Goal: Check status: Check status

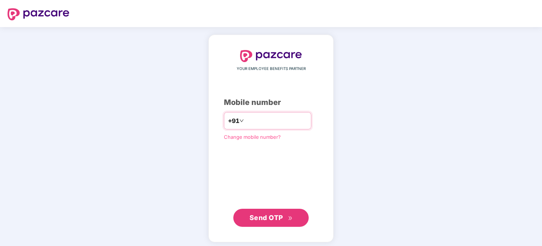
type input "**********"
click at [263, 215] on span "Send OTP" at bounding box center [266, 218] width 34 height 8
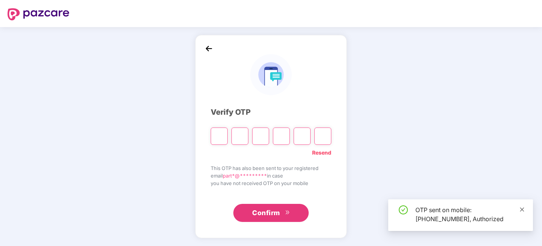
click at [521, 207] on span at bounding box center [521, 209] width 5 height 6
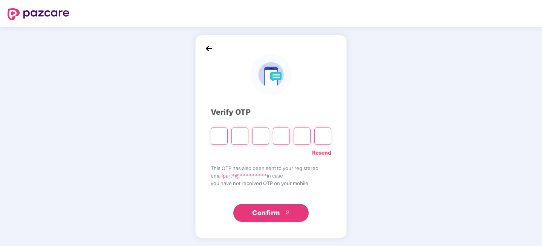
click at [216, 133] on input "Please enter verification code. Digit 1" at bounding box center [219, 136] width 17 height 17
type input "*"
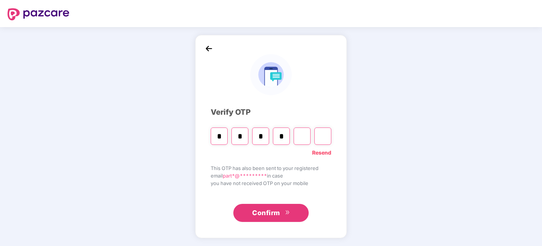
type input "*"
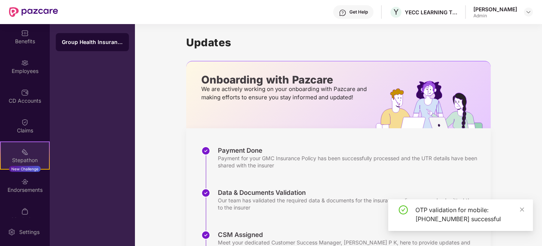
scroll to position [68, 0]
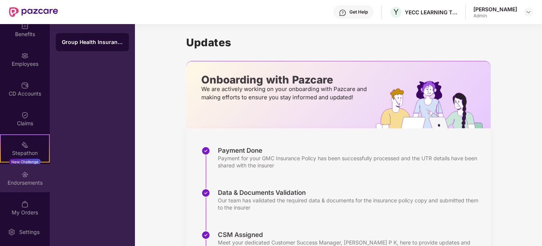
click at [26, 169] on div "Endorsements" at bounding box center [25, 178] width 50 height 28
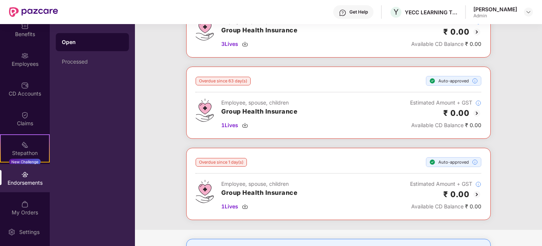
scroll to position [137, 0]
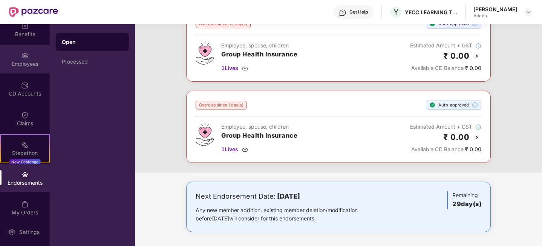
click at [23, 66] on div "Employees" at bounding box center [25, 64] width 50 height 8
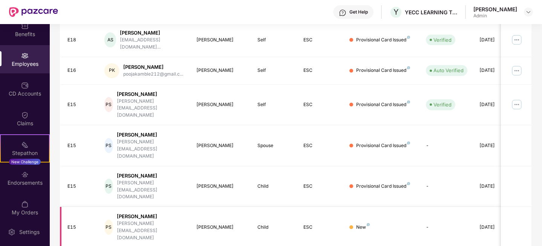
scroll to position [0, 19]
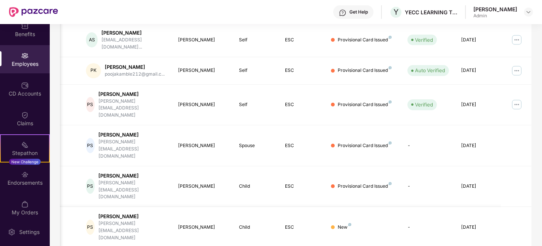
click at [345, 224] on div "New" at bounding box center [344, 227] width 14 height 7
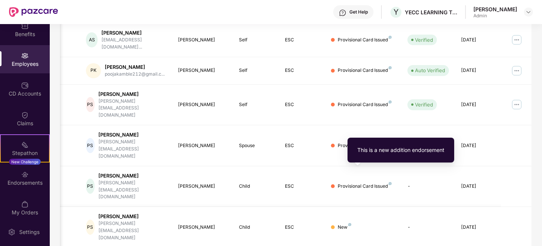
click at [349, 223] on img at bounding box center [349, 224] width 3 height 3
click at [391, 224] on div "New" at bounding box center [363, 227] width 64 height 7
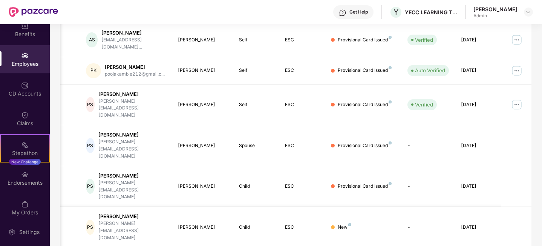
click at [417, 207] on td "-" at bounding box center [427, 227] width 53 height 41
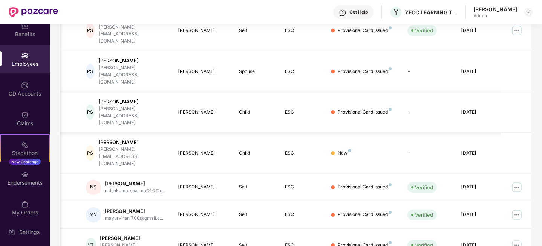
scroll to position [217, 0]
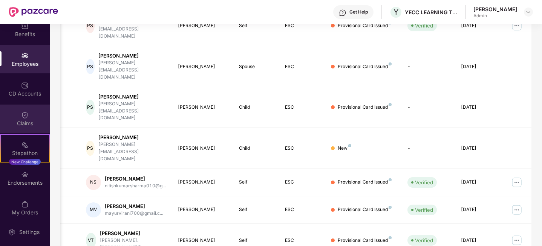
click at [24, 113] on img at bounding box center [25, 115] width 8 height 8
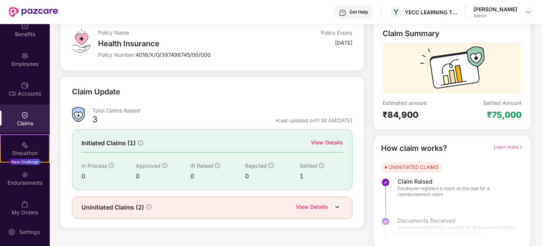
scroll to position [49, 0]
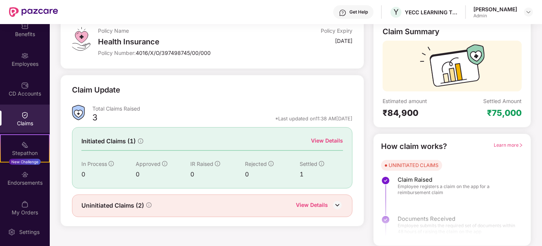
click at [340, 208] on img at bounding box center [336, 205] width 11 height 11
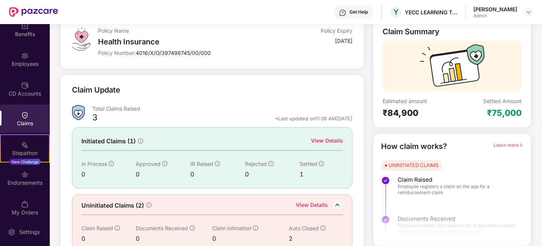
scroll to position [60, 0]
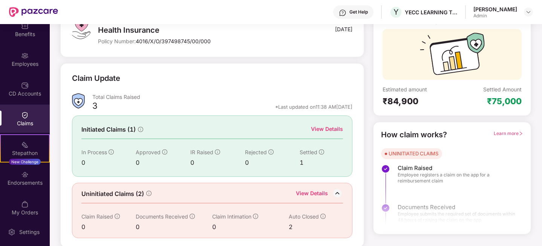
click at [289, 224] on div "2" at bounding box center [311, 227] width 44 height 9
click at [323, 216] on icon "info-circle" at bounding box center [322, 216] width 5 height 5
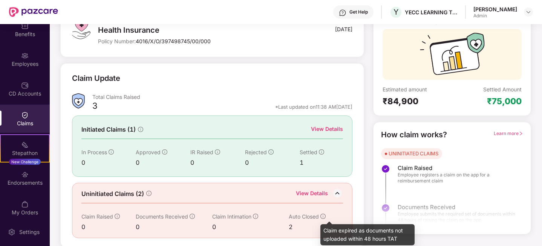
click at [255, 226] on div "0" at bounding box center [250, 227] width 76 height 9
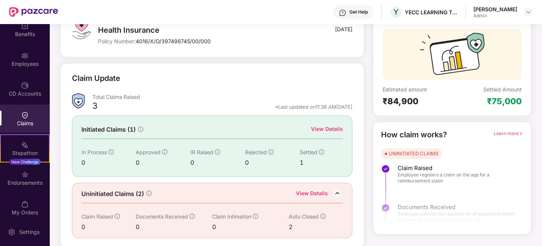
click at [412, 155] on div "UNINITIATED CLAIMS" at bounding box center [413, 154] width 50 height 8
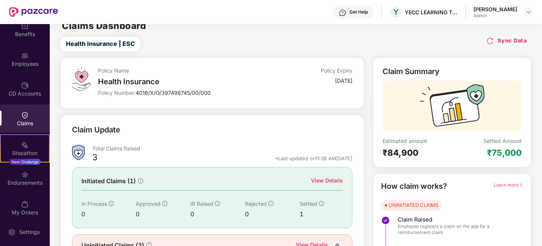
scroll to position [0, 0]
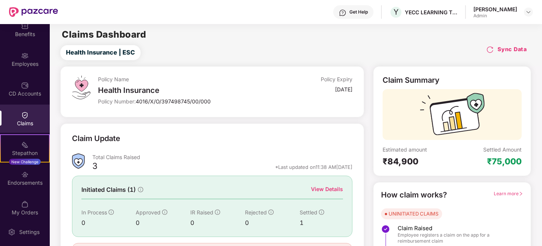
click at [18, 123] on div "Claims" at bounding box center [25, 124] width 50 height 8
click at [509, 13] on div "Admin" at bounding box center [495, 16] width 44 height 6
click at [526, 14] on img at bounding box center [528, 12] width 6 height 6
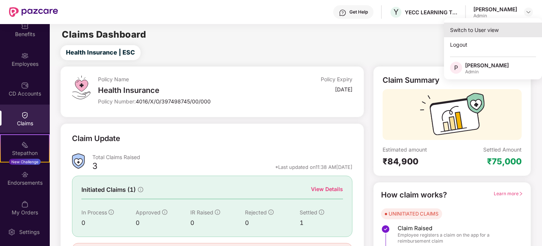
click at [469, 29] on div "Switch to User view" at bounding box center [493, 30] width 98 height 15
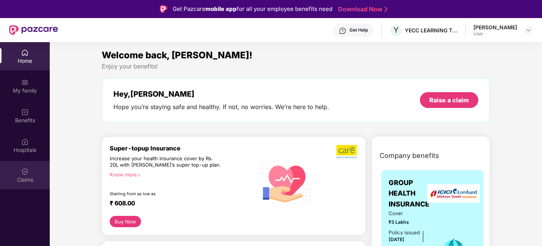
click at [22, 185] on div "Claims" at bounding box center [25, 175] width 50 height 28
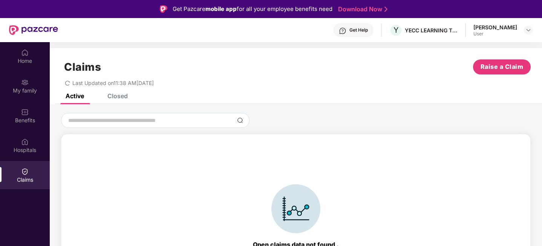
click at [117, 94] on div "Closed" at bounding box center [117, 96] width 20 height 8
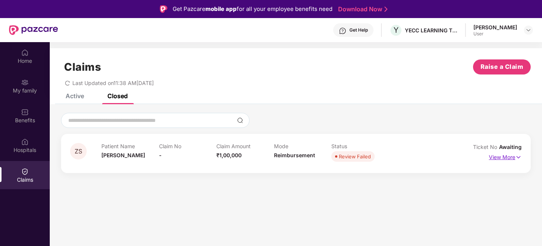
click at [497, 155] on p "View More" at bounding box center [505, 156] width 33 height 10
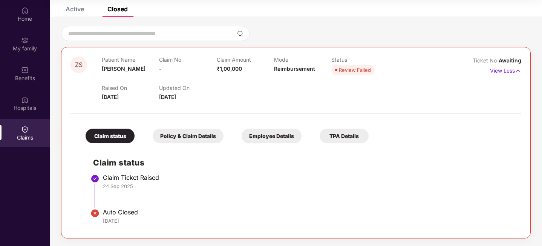
scroll to position [18, 0]
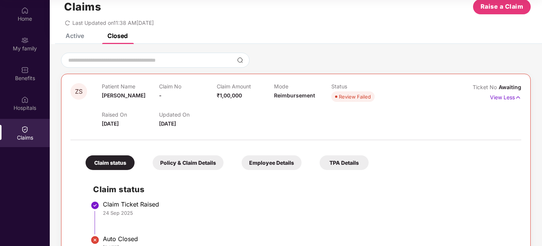
click at [197, 163] on div "Policy & Claim Details" at bounding box center [188, 163] width 71 height 15
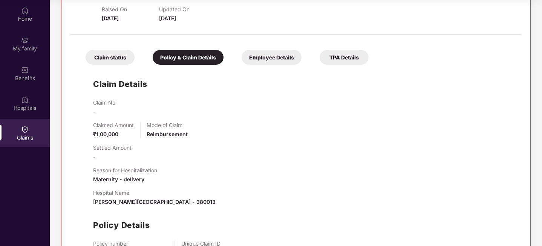
scroll to position [114, 0]
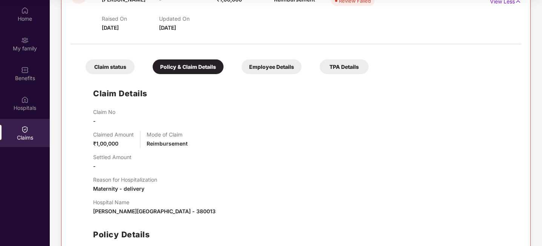
click at [342, 75] on div "Claim status Policy & Claim Details Employee Details TPA Details Claim Details …" at bounding box center [295, 171] width 450 height 247
click at [344, 67] on div "TPA Details" at bounding box center [343, 67] width 49 height 15
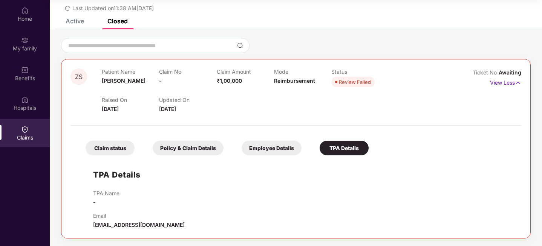
scroll to position [0, 0]
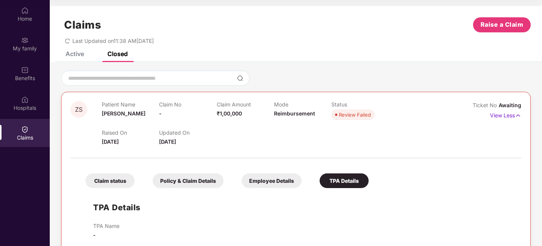
click at [79, 56] on div "Active" at bounding box center [75, 54] width 18 height 8
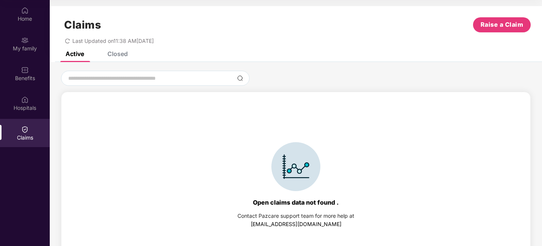
click at [115, 52] on div "Closed" at bounding box center [117, 54] width 20 height 8
